Goal: Information Seeking & Learning: Learn about a topic

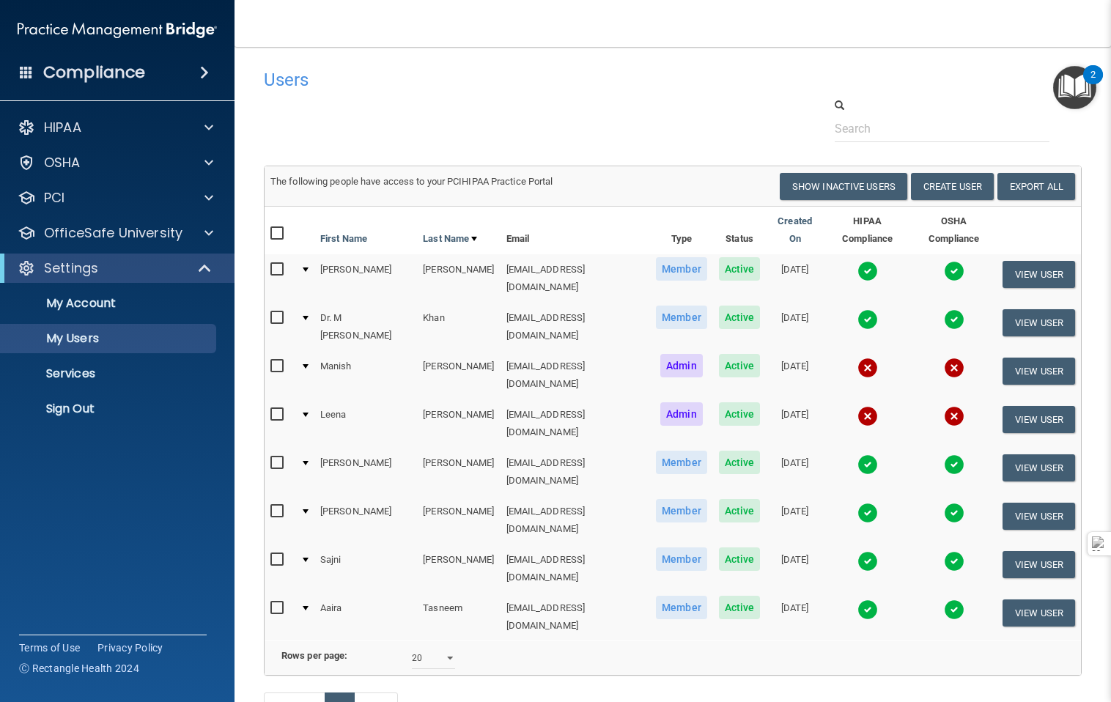
select select "20"
click at [119, 236] on p "OfficeSafe University" at bounding box center [113, 233] width 139 height 18
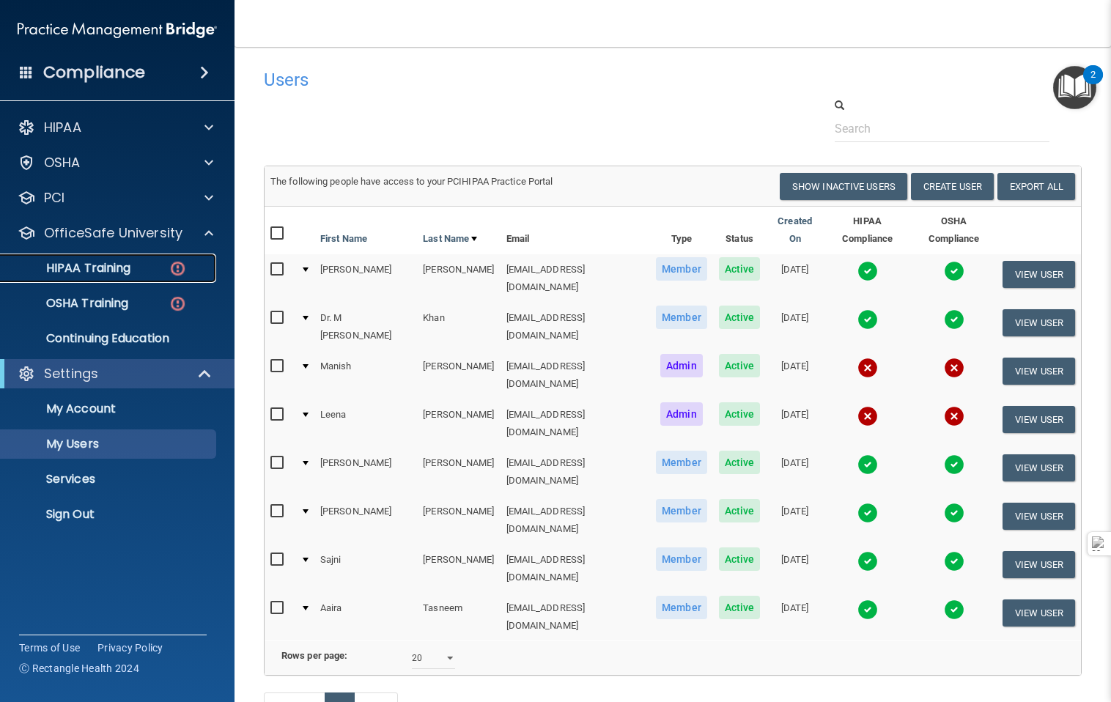
click at [109, 264] on p "HIPAA Training" at bounding box center [70, 268] width 121 height 15
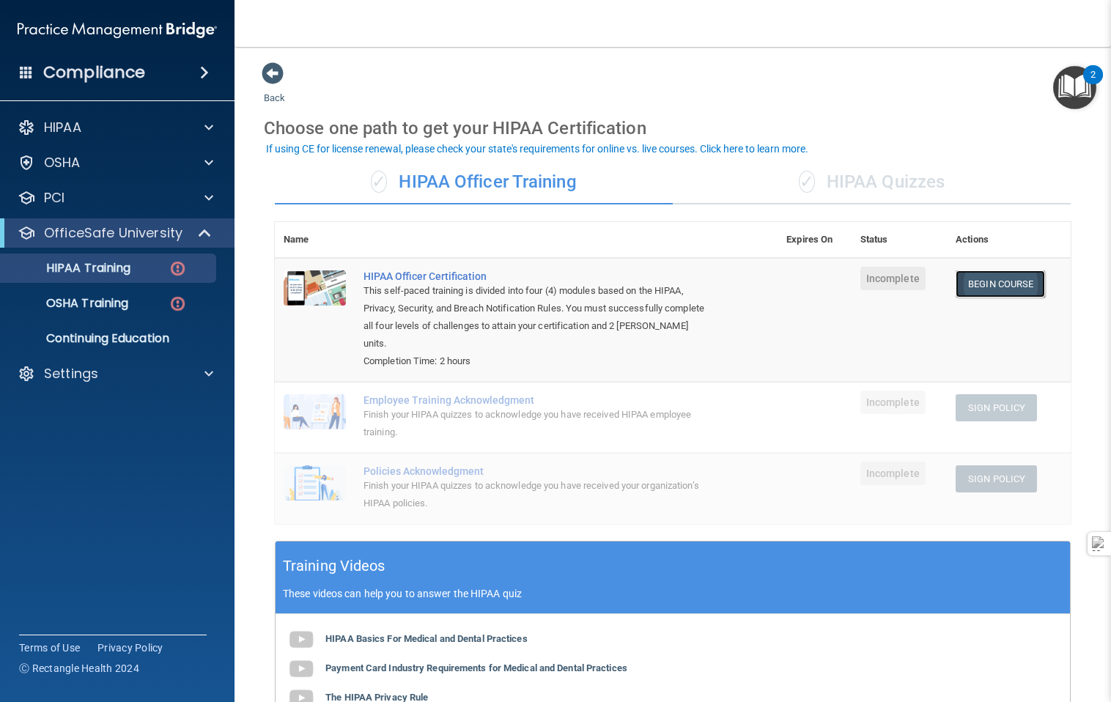
click at [1017, 286] on link "Begin Course" at bounding box center [1000, 283] width 89 height 27
